Goal: Transaction & Acquisition: Purchase product/service

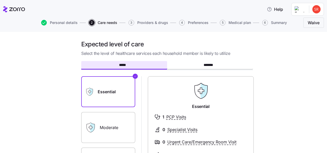
scroll to position [44, 0]
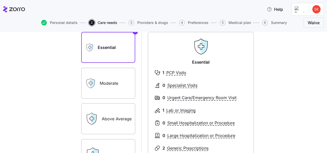
click at [114, 84] on label "Moderate" at bounding box center [108, 83] width 54 height 31
click at [0, 0] on input "Moderate" at bounding box center [0, 0] width 0 height 0
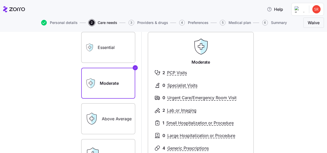
click at [98, 42] on label "Essential" at bounding box center [108, 47] width 54 height 31
click at [0, 0] on input "Essential" at bounding box center [0, 0] width 0 height 0
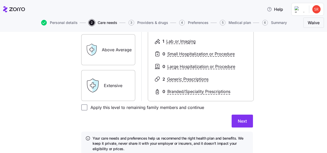
scroll to position [113, 0]
click at [82, 108] on input "Apply this level to remaining family members and continue" at bounding box center [84, 107] width 6 height 6
checkbox input "true"
click at [241, 119] on span "Next" at bounding box center [242, 121] width 9 height 6
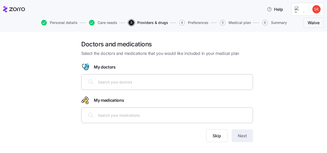
click at [125, 80] on input "text" at bounding box center [174, 82] width 152 height 6
type input "[PERSON_NAME]"
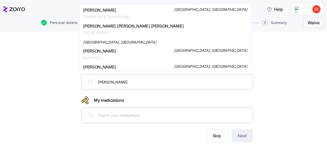
click at [119, 10] on span "[PERSON_NAME]" at bounding box center [106, 10] width 46 height 6
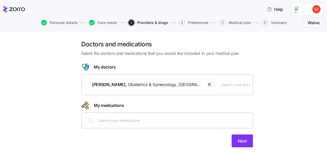
click at [236, 84] on input "text" at bounding box center [235, 84] width 28 height 6
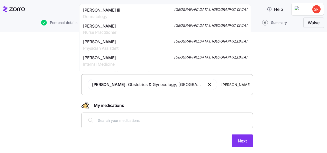
drag, startPoint x: 246, startPoint y: 84, endPoint x: 220, endPoint y: 82, distance: 25.5
click at [221, 82] on input "[PERSON_NAME] Dermatology" at bounding box center [235, 84] width 28 height 6
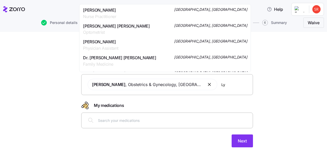
click at [224, 85] on input "Ly" at bounding box center [235, 84] width 28 height 6
type input "L"
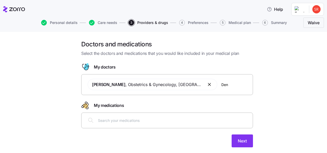
type input "[PERSON_NAME]"
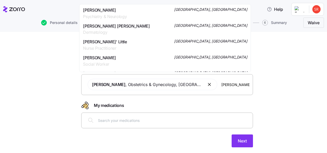
click at [114, 26] on span "[PERSON_NAME] [PERSON_NAME]" at bounding box center [116, 26] width 67 height 6
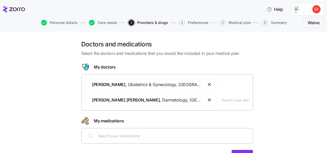
click at [228, 101] on input "text" at bounding box center [235, 100] width 28 height 6
click at [143, 134] on input "text" at bounding box center [174, 136] width 152 height 6
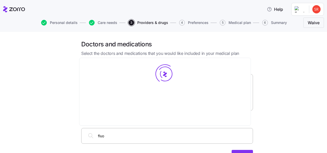
type input "fluox"
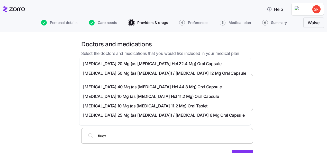
click at [107, 84] on span "[MEDICAL_DATA] 40 Mg (as [MEDICAL_DATA] Hcl 44.8 Mg) Oral Capsule" at bounding box center [152, 87] width 139 height 6
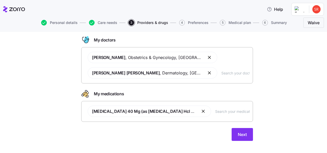
scroll to position [30, 0]
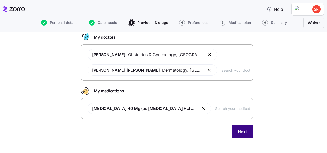
click at [242, 132] on span "Next" at bounding box center [242, 131] width 9 height 6
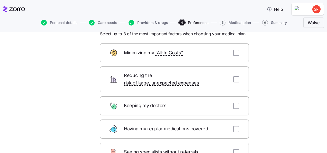
scroll to position [22, 0]
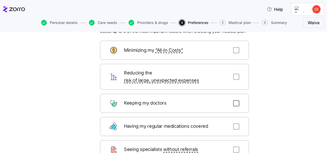
click at [235, 100] on input "checkbox" at bounding box center [236, 103] width 6 height 6
checkbox input "true"
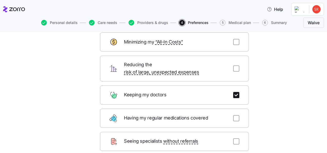
scroll to position [30, 0]
click at [234, 66] on input "checkbox" at bounding box center [236, 69] width 6 height 6
checkbox input "true"
click at [234, 115] on input "checkbox" at bounding box center [236, 118] width 6 height 6
checkbox input "true"
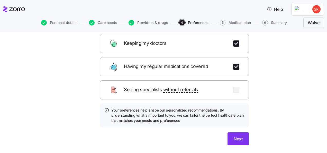
scroll to position [85, 0]
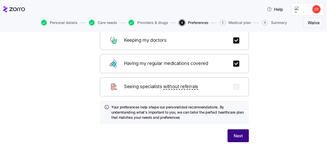
click at [237, 132] on span "Next" at bounding box center [238, 135] width 9 height 6
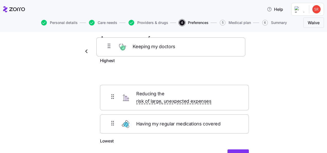
scroll to position [0, 0]
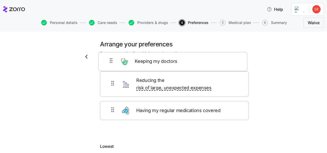
drag, startPoint x: 171, startPoint y: 70, endPoint x: 171, endPoint y: 63, distance: 7.2
click at [171, 63] on form "Highest Reducing the risk of large, unexpected expenses Keeping my doctors Havi…" at bounding box center [174, 115] width 149 height 105
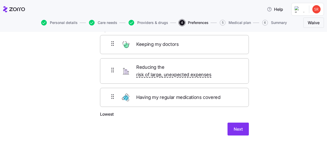
scroll to position [32, 0]
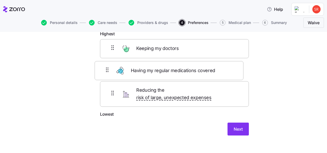
drag, startPoint x: 170, startPoint y: 94, endPoint x: 167, endPoint y: 72, distance: 22.1
click at [167, 72] on div "Keeping my doctors Reducing the risk of large, unexpected expenses Having my re…" at bounding box center [174, 75] width 149 height 72
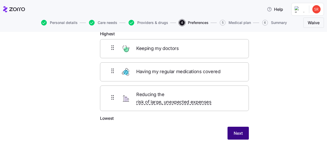
click at [237, 126] on button "Next" at bounding box center [237, 132] width 21 height 13
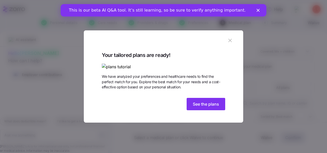
click at [161, 70] on img at bounding box center [163, 66] width 123 height 6
click at [204, 107] on span "See the plans" at bounding box center [206, 104] width 26 height 6
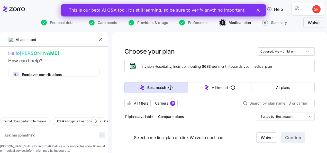
scroll to position [10, 0]
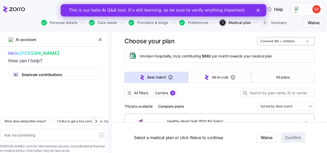
click at [304, 41] on input "Covered: Me + children" at bounding box center [286, 41] width 58 height 8
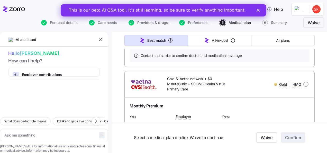
scroll to position [0, 0]
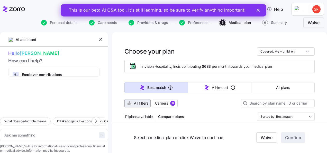
click at [139, 104] on span "All filters" at bounding box center [141, 102] width 14 height 5
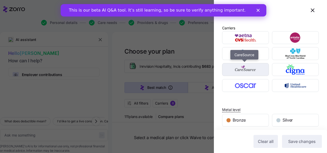
click at [248, 69] on img "button" at bounding box center [246, 69] width 38 height 10
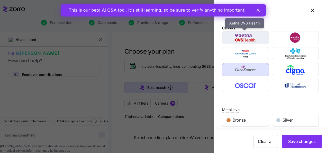
click at [252, 36] on img "button" at bounding box center [246, 37] width 38 height 10
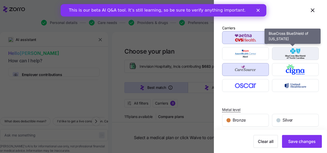
click at [280, 53] on img "button" at bounding box center [296, 53] width 38 height 10
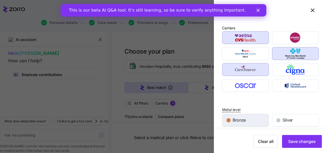
click at [255, 117] on div "Bronze" at bounding box center [245, 120] width 46 height 12
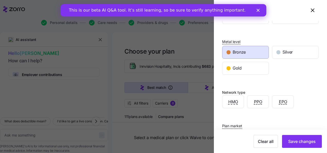
scroll to position [69, 0]
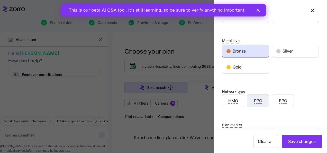
click at [261, 99] on span "PPO" at bounding box center [258, 100] width 8 height 6
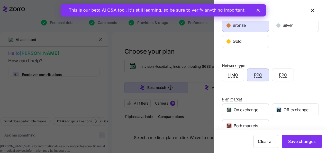
scroll to position [110, 0]
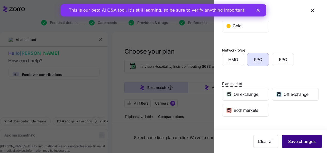
click at [298, 143] on span "Save changes" at bounding box center [301, 141] width 27 height 6
type textarea "x"
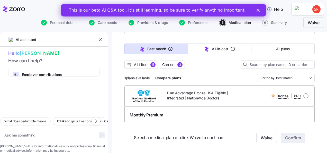
scroll to position [37, 0]
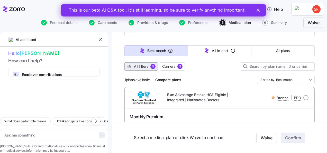
click at [153, 66] on div "5" at bounding box center [152, 66] width 5 height 5
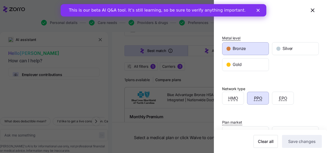
scroll to position [72, 0]
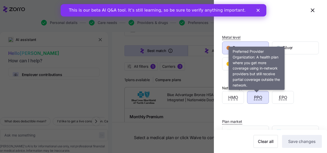
click at [260, 96] on span "PPO" at bounding box center [258, 97] width 8 height 6
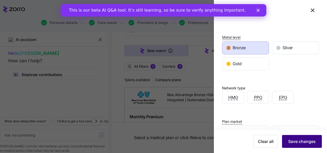
click at [301, 140] on span "Save changes" at bounding box center [301, 141] width 27 height 6
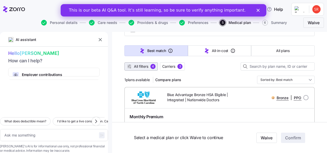
click at [154, 67] on div "4" at bounding box center [152, 66] width 5 height 5
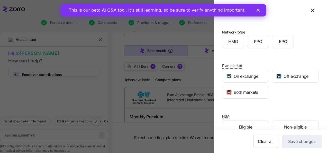
scroll to position [138, 0]
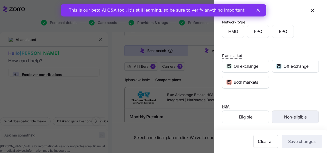
click at [297, 115] on span "Non-eligible" at bounding box center [295, 117] width 23 height 6
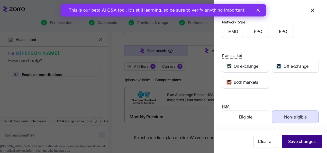
click at [304, 143] on span "Save changes" at bounding box center [301, 141] width 27 height 6
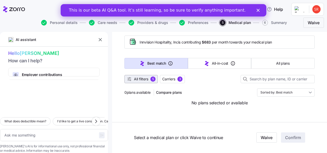
click at [151, 78] on span "5" at bounding box center [152, 78] width 5 height 5
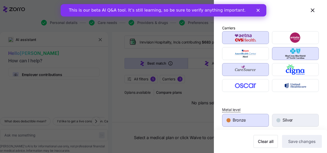
click at [279, 118] on div "Silver" at bounding box center [295, 120] width 46 height 12
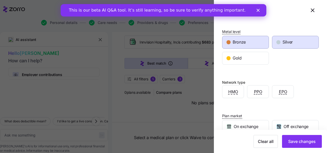
scroll to position [77, 0]
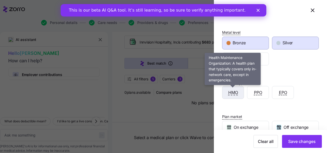
click at [236, 91] on span "HMO" at bounding box center [233, 92] width 10 height 6
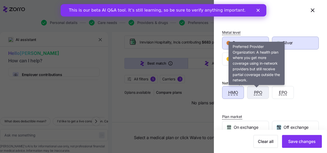
click at [254, 91] on span "PPO" at bounding box center [258, 92] width 8 height 6
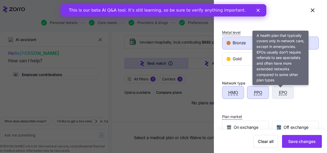
click at [279, 92] on span "EPO" at bounding box center [283, 92] width 8 height 6
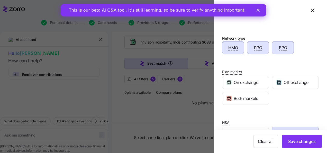
scroll to position [127, 0]
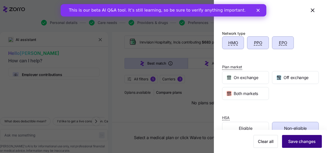
click at [292, 140] on span "Save changes" at bounding box center [301, 141] width 27 height 6
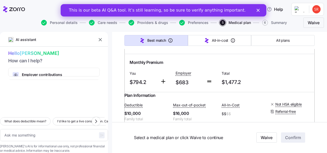
scroll to position [0, 0]
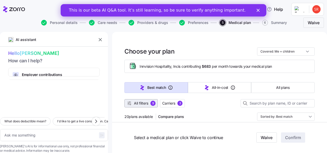
click at [154, 103] on div "9" at bounding box center [152, 102] width 5 height 5
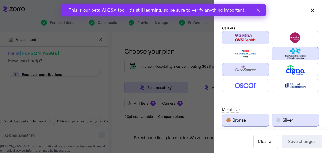
click at [242, 121] on span "Bronze" at bounding box center [239, 120] width 13 height 6
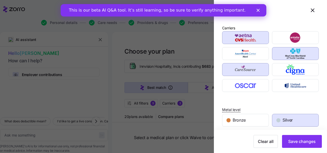
click at [288, 118] on span "Silver" at bounding box center [287, 120] width 10 height 6
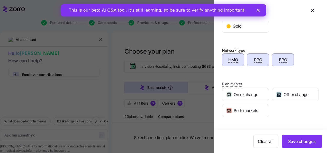
scroll to position [113, 0]
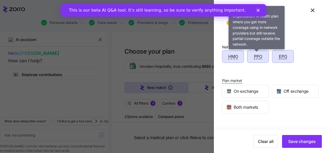
click at [257, 58] on span "PPO" at bounding box center [258, 56] width 8 height 6
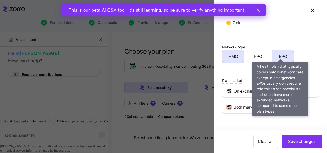
click at [279, 58] on span "EPO" at bounding box center [283, 56] width 8 height 6
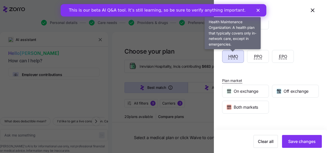
click at [228, 57] on span "HMO" at bounding box center [233, 56] width 10 height 6
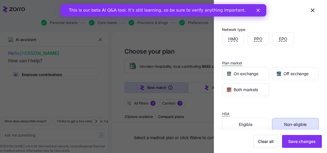
scroll to position [138, 0]
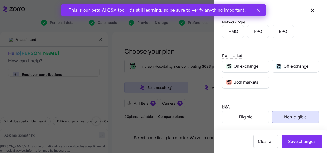
click at [293, 116] on span "Non-eligible" at bounding box center [295, 117] width 23 height 6
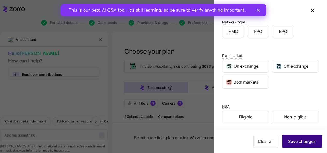
click at [292, 143] on span "Save changes" at bounding box center [301, 141] width 27 height 6
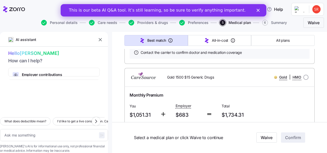
scroll to position [1443, 0]
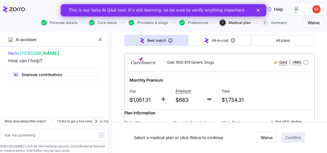
scroll to position [1438, 0]
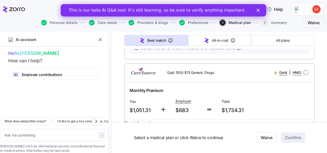
click at [157, 3] on link "Summary of benefits" at bounding box center [151, 0] width 43 height 5
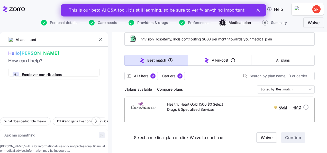
scroll to position [0, 0]
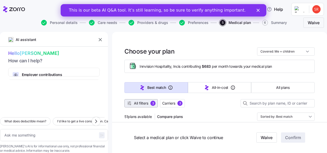
click at [152, 103] on div "3" at bounding box center [152, 102] width 5 height 5
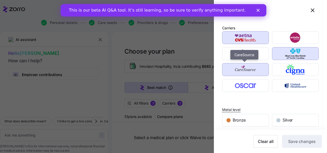
click at [246, 69] on img "button" at bounding box center [246, 69] width 38 height 10
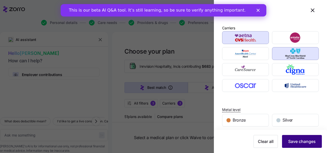
click at [291, 142] on span "Save changes" at bounding box center [301, 141] width 27 height 6
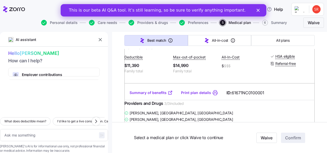
scroll to position [154, 0]
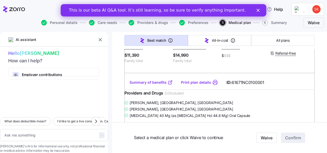
click at [203, 85] on link "Print plan details" at bounding box center [196, 82] width 30 height 5
click at [134, 85] on link "Summary of benefits" at bounding box center [151, 82] width 43 height 5
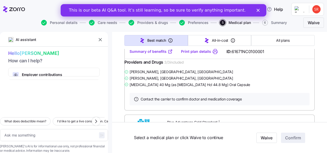
scroll to position [175, 0]
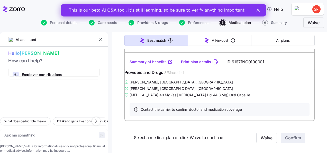
click at [205, 64] on link "Print plan details" at bounding box center [196, 61] width 30 height 5
type textarea "x"
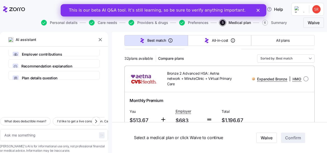
scroll to position [68, 0]
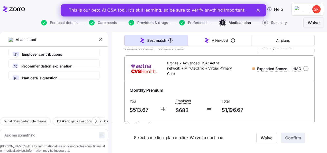
click at [303, 67] on input "radio" at bounding box center [305, 68] width 5 height 5
radio input "true"
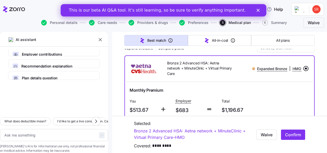
click at [288, 135] on span "Confirm" at bounding box center [293, 134] width 16 height 6
type textarea "x"
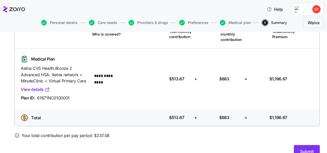
scroll to position [58, 0]
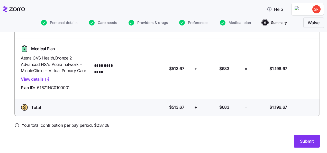
click at [305, 140] on span "Submit" at bounding box center [307, 141] width 14 height 6
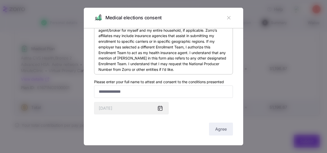
scroll to position [35, 0]
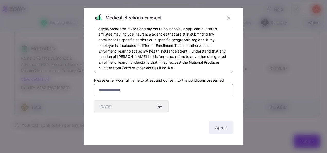
click at [130, 92] on input "Please enter your full name to attest and consent to the conditions presented" at bounding box center [163, 90] width 139 height 12
type input "**********"
click at [159, 106] on icon at bounding box center [160, 106] width 4 height 0
click at [161, 107] on icon at bounding box center [160, 107] width 4 height 4
click at [216, 127] on span "Agree" at bounding box center [221, 127] width 12 height 6
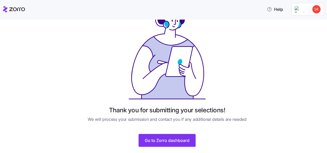
scroll to position [39, 0]
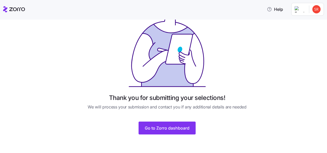
click at [170, 127] on span "Go to Zorro dashboard" at bounding box center [167, 128] width 45 height 6
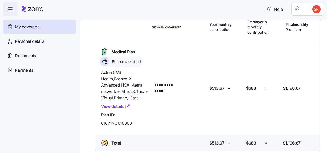
scroll to position [35, 0]
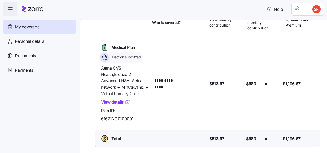
click at [39, 40] on span "Personal details" at bounding box center [29, 41] width 29 height 6
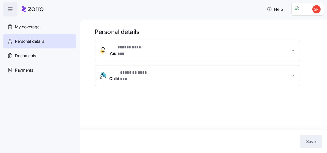
click at [33, 56] on span "Documents" at bounding box center [25, 55] width 21 height 6
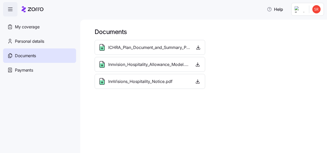
click at [29, 68] on span "Payments" at bounding box center [24, 70] width 18 height 6
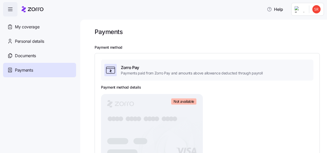
click at [33, 24] on span "My coverage" at bounding box center [27, 27] width 24 height 6
